Goal: Task Accomplishment & Management: Manage account settings

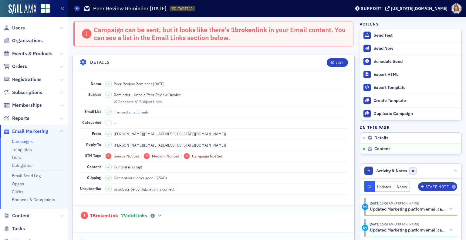
scroll to position [379, 0]
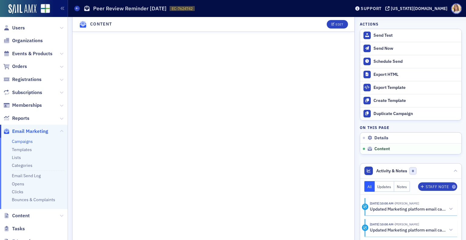
click at [38, 131] on span "Email Marketing" at bounding box center [30, 131] width 36 height 7
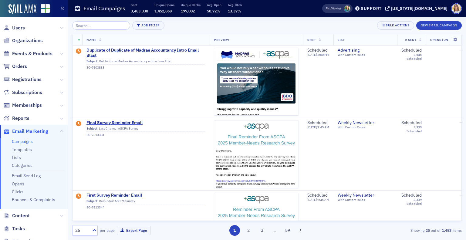
click at [19, 141] on link "Campaigns" at bounding box center [22, 141] width 21 height 5
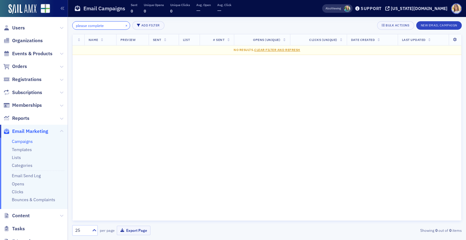
type input "please complete"
click at [124, 26] on button "×" at bounding box center [126, 24] width 5 height 5
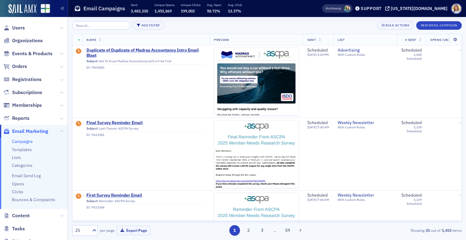
click at [34, 132] on span "Email Marketing" at bounding box center [30, 131] width 36 height 7
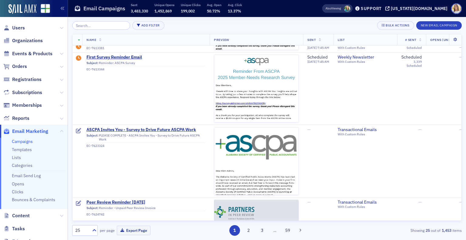
scroll to position [143, 0]
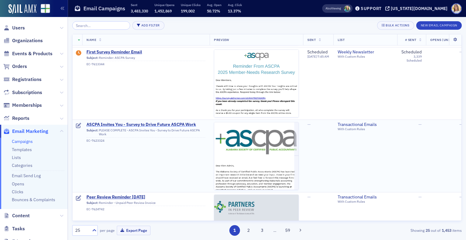
click at [178, 122] on span "ASCPA Invites You - Survey to Drive Future ASCPA Work" at bounding box center [145, 124] width 119 height 5
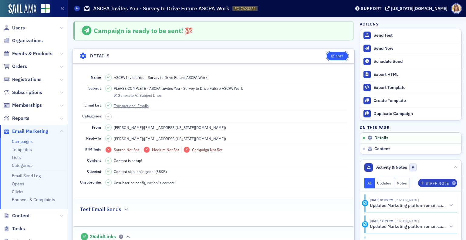
click at [337, 56] on div "Edit" at bounding box center [340, 56] width 8 height 3
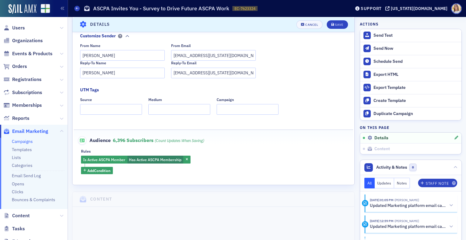
scroll to position [136, 0]
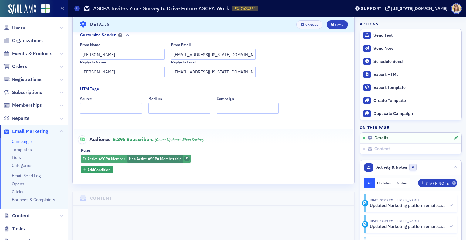
click at [189, 158] on span "button" at bounding box center [186, 158] width 5 height 5
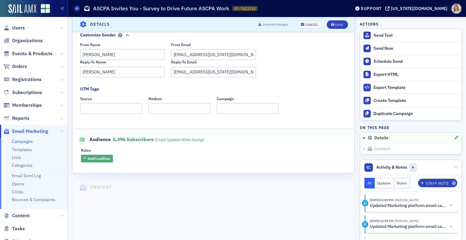
click at [110, 160] on span "Add Condition" at bounding box center [98, 158] width 23 height 5
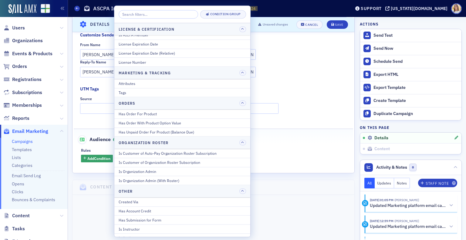
scroll to position [395, 0]
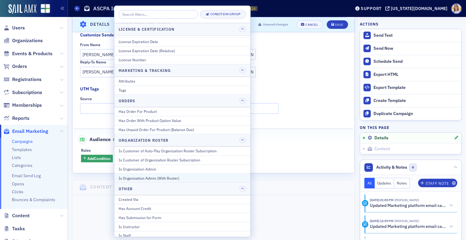
click at [181, 175] on div "Is Organization Admin (With Roster)" at bounding box center [182, 177] width 127 height 5
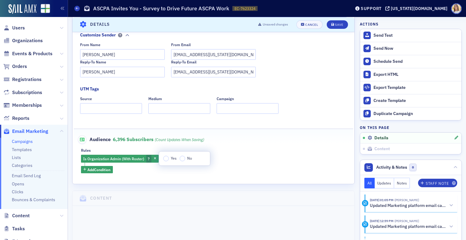
click at [166, 156] on label "Yes" at bounding box center [169, 158] width 13 height 5
click at [166, 156] on input "Yes" at bounding box center [165, 158] width 5 height 5
click at [335, 24] on div "Save" at bounding box center [339, 24] width 8 height 3
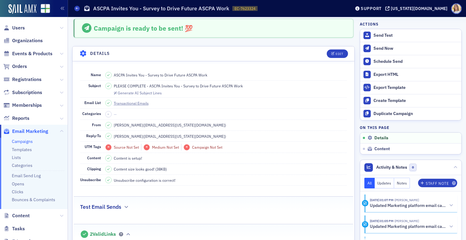
scroll to position [0, 0]
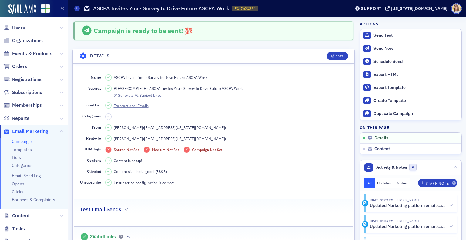
click at [36, 132] on span "Email Marketing" at bounding box center [30, 131] width 36 height 7
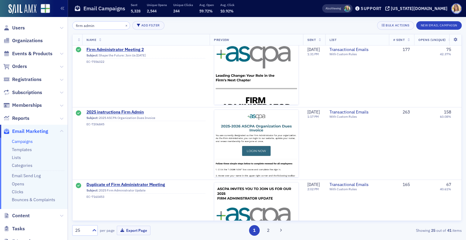
scroll to position [231, 0]
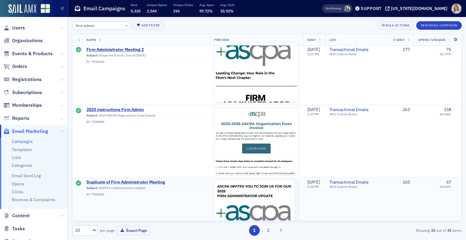
type input "firm admin"
click at [134, 182] on span "Duplicate of Firm Administrator Meeting" at bounding box center [145, 182] width 119 height 5
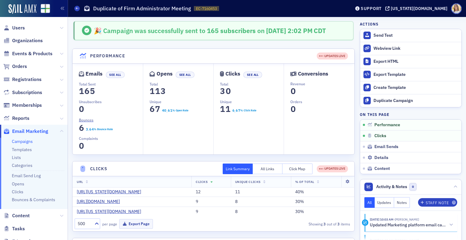
click at [28, 132] on span "Email Marketing" at bounding box center [30, 131] width 36 height 7
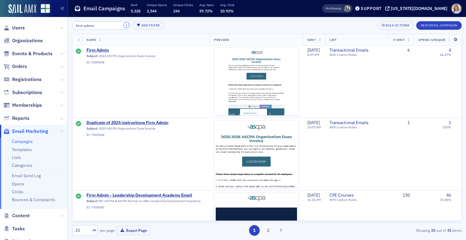
click at [124, 26] on button "×" at bounding box center [126, 24] width 5 height 5
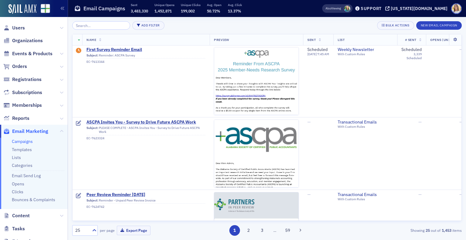
scroll to position [143, 0]
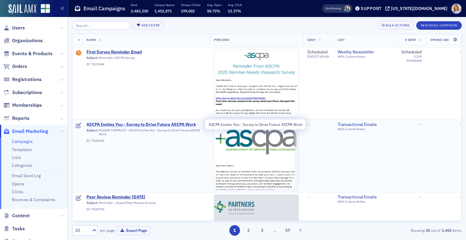
click at [172, 125] on span "ASCPA Invites You - Survey to Drive Future ASCPA Work" at bounding box center [145, 124] width 119 height 5
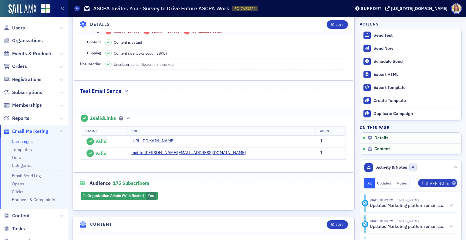
scroll to position [116, 0]
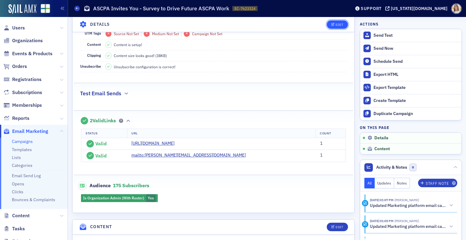
click at [336, 24] on div "Edit" at bounding box center [340, 24] width 8 height 3
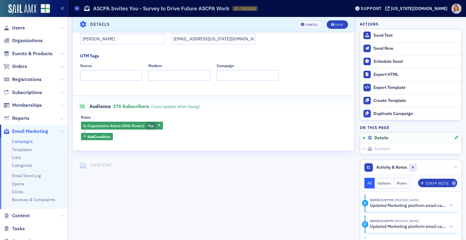
scroll to position [169, 0]
click at [106, 135] on span "Add Condition" at bounding box center [98, 135] width 23 height 5
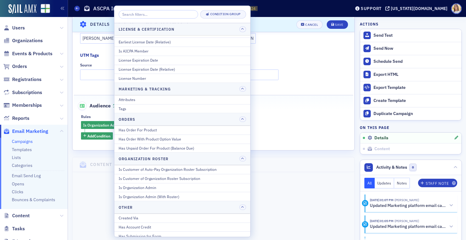
scroll to position [379, 0]
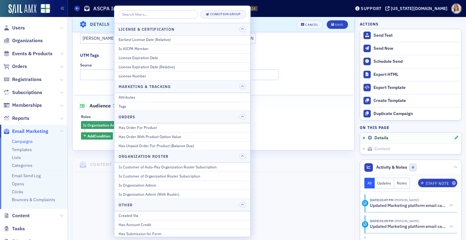
click at [317, 110] on div "Audience 175 Subscribers (count updates when saving)" at bounding box center [213, 102] width 267 height 15
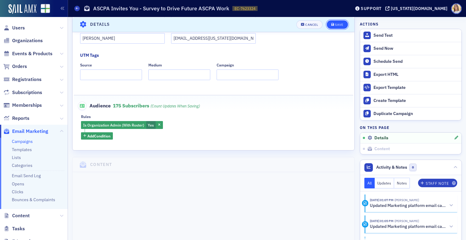
click at [336, 23] on div "Save" at bounding box center [339, 24] width 8 height 3
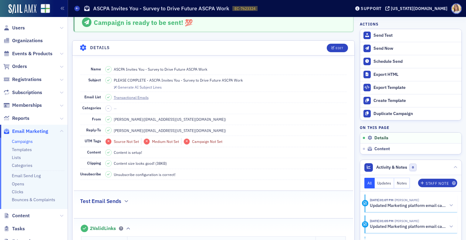
scroll to position [7, 0]
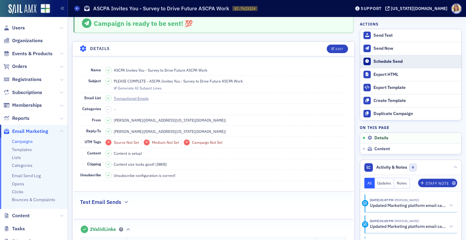
click at [381, 58] on button "Schedule Send" at bounding box center [410, 61] width 101 height 13
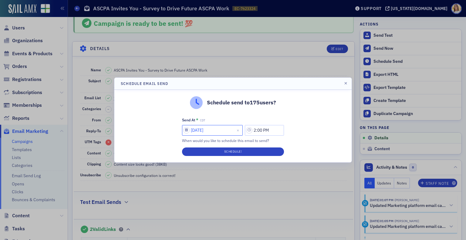
click at [204, 131] on input "[DATE]" at bounding box center [212, 130] width 61 height 11
select select "8"
select select "2025"
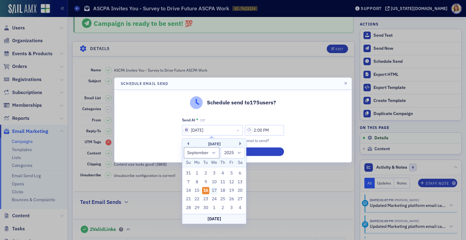
click at [216, 188] on div "17" at bounding box center [214, 190] width 7 height 7
type input "[DATE]"
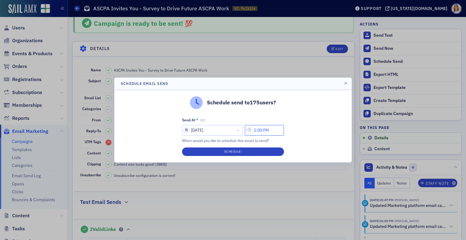
click at [266, 133] on input "2:00 PM" at bounding box center [264, 130] width 39 height 11
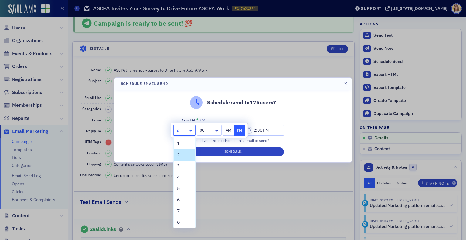
click at [192, 131] on icon at bounding box center [191, 130] width 6 height 6
click at [183, 194] on div "9" at bounding box center [184, 195] width 15 height 6
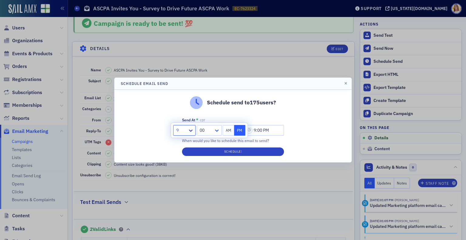
click at [218, 132] on icon at bounding box center [217, 130] width 6 height 6
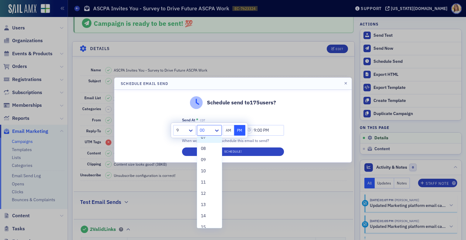
scroll to position [97, 0]
click at [215, 215] on div "15" at bounding box center [209, 214] width 25 height 11
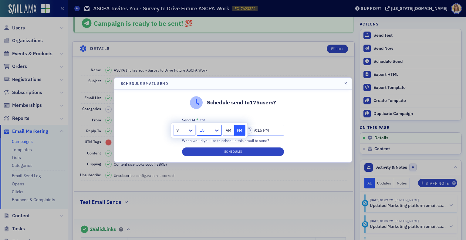
click at [302, 136] on div "Schedule send to 175 users? Send At * CDT [DATE] 9:15 PM When would you like to…" at bounding box center [232, 126] width 237 height 73
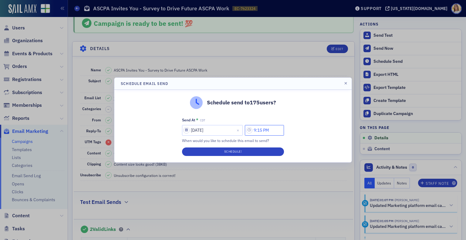
click at [278, 128] on input "9:15 PM" at bounding box center [264, 130] width 39 height 11
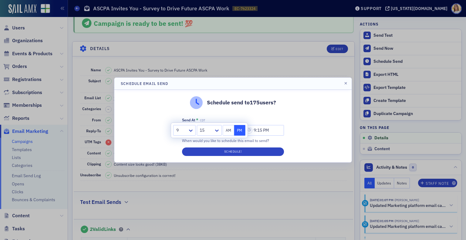
click at [227, 129] on button "AM" at bounding box center [229, 130] width 12 height 11
type input "9:15 AM"
click at [247, 152] on button "Schedule!" at bounding box center [233, 151] width 102 height 8
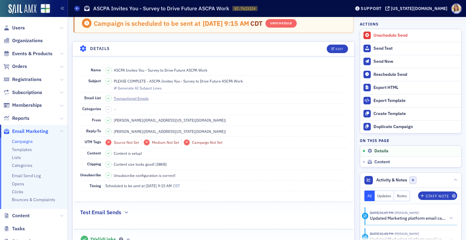
click at [23, 45] on span "Organizations" at bounding box center [34, 40] width 68 height 13
click at [29, 40] on span "Organizations" at bounding box center [27, 40] width 31 height 7
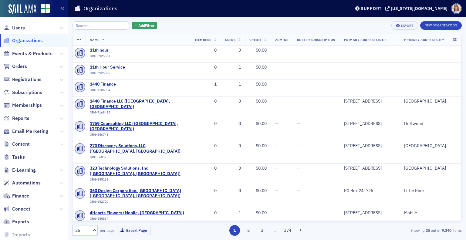
click at [100, 25] on input "search" at bounding box center [101, 25] width 58 height 8
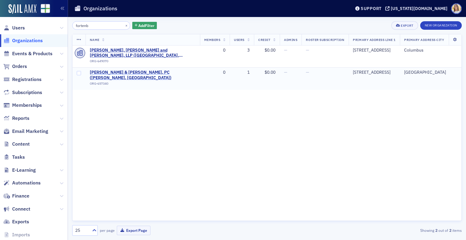
type input "fortenb"
click at [138, 72] on span "[PERSON_NAME] & [PERSON_NAME], PC ([PERSON_NAME], [GEOGRAPHIC_DATA])" at bounding box center [143, 75] width 106 height 11
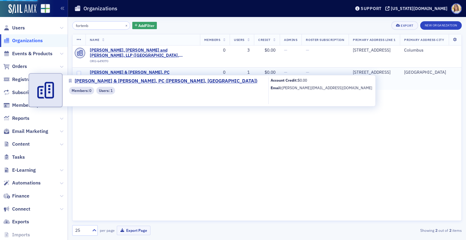
select select "US"
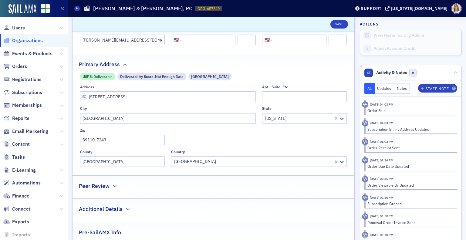
scroll to position [155, 0]
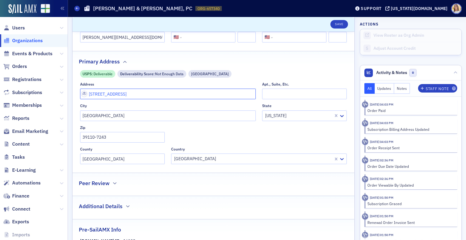
drag, startPoint x: 156, startPoint y: 94, endPoint x: 41, endPoint y: 83, distance: 115.8
click at [41, 83] on div "Users Organizations Events & Products Orders Registrations Subscriptions Member…" at bounding box center [233, 120] width 466 height 240
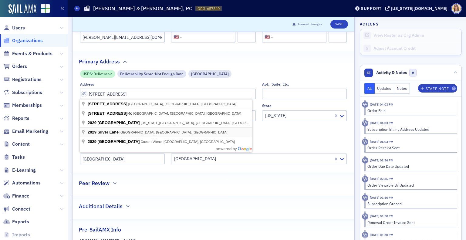
type input "2029 Silver Ln"
type input "39110-8920"
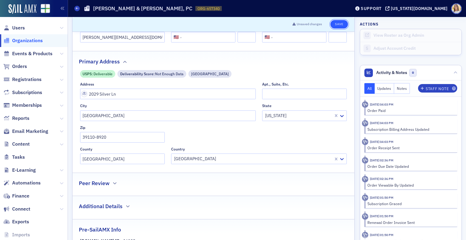
click at [337, 23] on button "Save" at bounding box center [338, 24] width 17 height 8
select select "US"
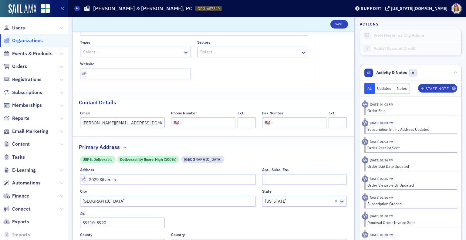
scroll to position [0, 0]
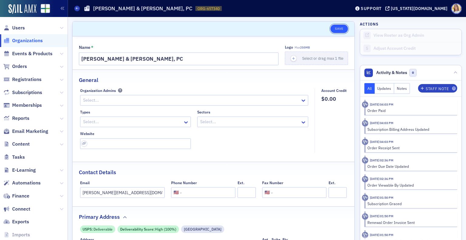
click at [337, 29] on button "Save" at bounding box center [338, 29] width 17 height 8
select select "US"
